Goal: Information Seeking & Learning: Understand process/instructions

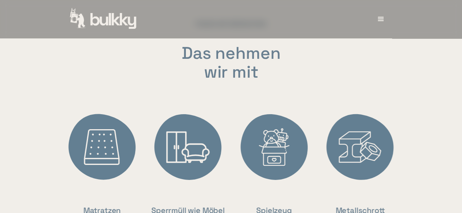
scroll to position [1429, 0]
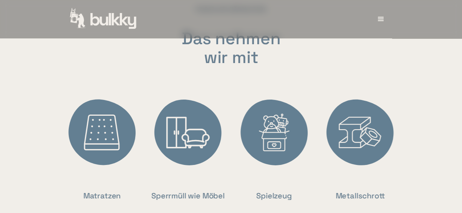
click at [102, 152] on img at bounding box center [102, 132] width 77 height 77
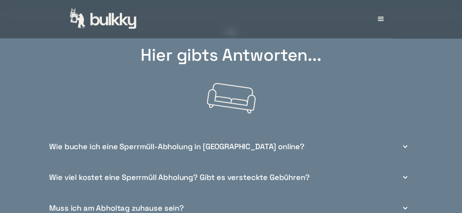
scroll to position [2572, 0]
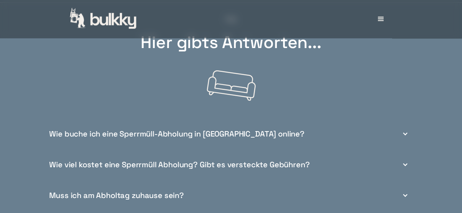
click at [130, 130] on div "Wie buche ich eine Sperrmüll-Abholung in [GEOGRAPHIC_DATA] online?" at bounding box center [176, 134] width 255 height 8
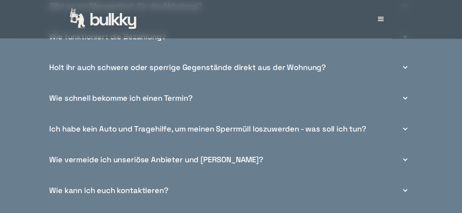
scroll to position [2880, 0]
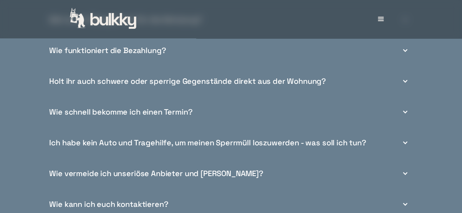
click at [148, 108] on div "Wie schnell bekomme ich einen Termin?" at bounding box center [120, 112] width 143 height 8
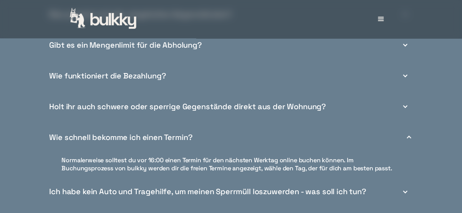
scroll to position [2768, 0]
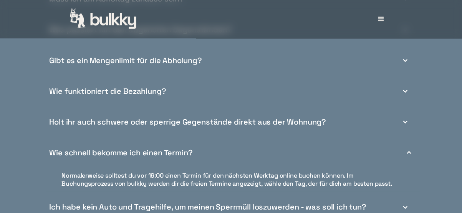
click at [132, 87] on div "Wie funktioniert die Bezahlung?" at bounding box center [107, 91] width 117 height 8
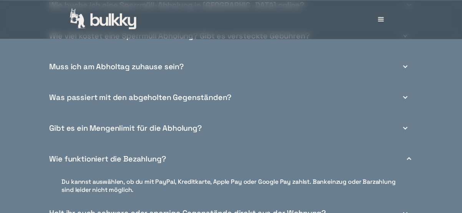
scroll to position [2687, 0]
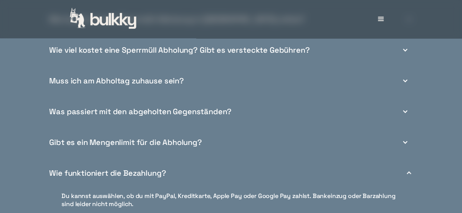
click at [133, 77] on div "Muss ich am Abholtag zuhause sein?" at bounding box center [116, 81] width 135 height 8
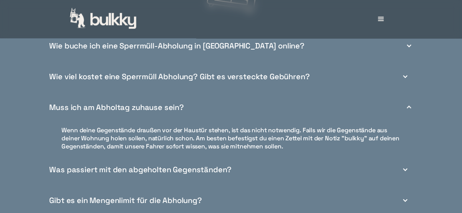
scroll to position [2645, 0]
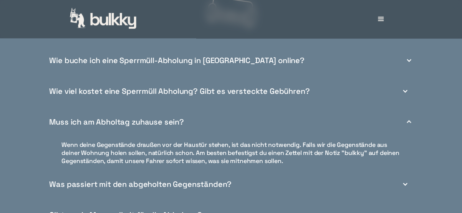
click at [137, 56] on div "Wie buche ich eine Sperrmüll-Abholung in [GEOGRAPHIC_DATA] online?" at bounding box center [176, 60] width 255 height 8
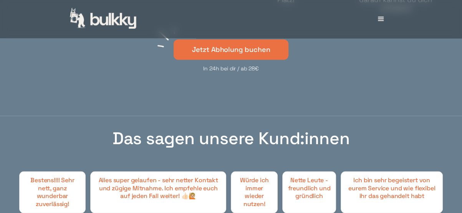
scroll to position [2237, 0]
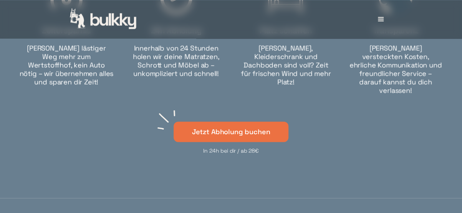
click at [238, 124] on link "Jetzt Abholung buchen" at bounding box center [230, 131] width 115 height 20
